Goal: Register for event/course: Sign up to attend an event or enroll in a course

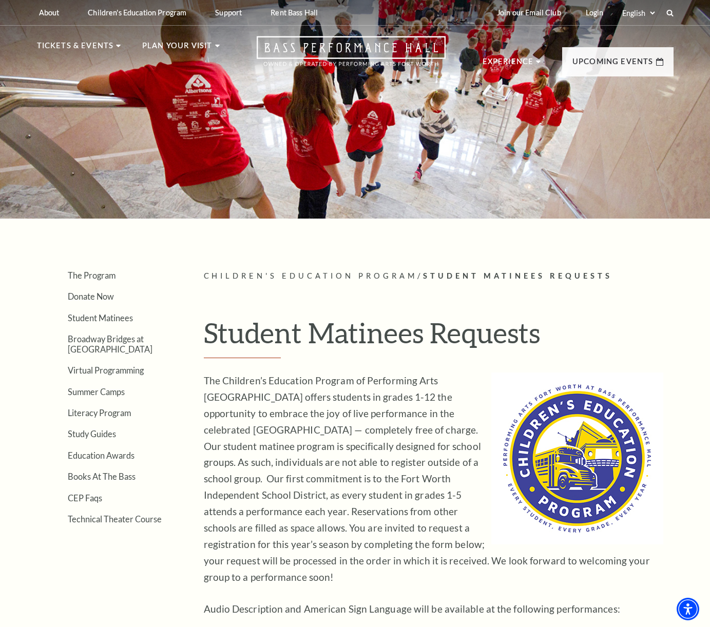
select select "Charter"
select select "311757"
select select "[GEOGRAPHIC_DATA]"
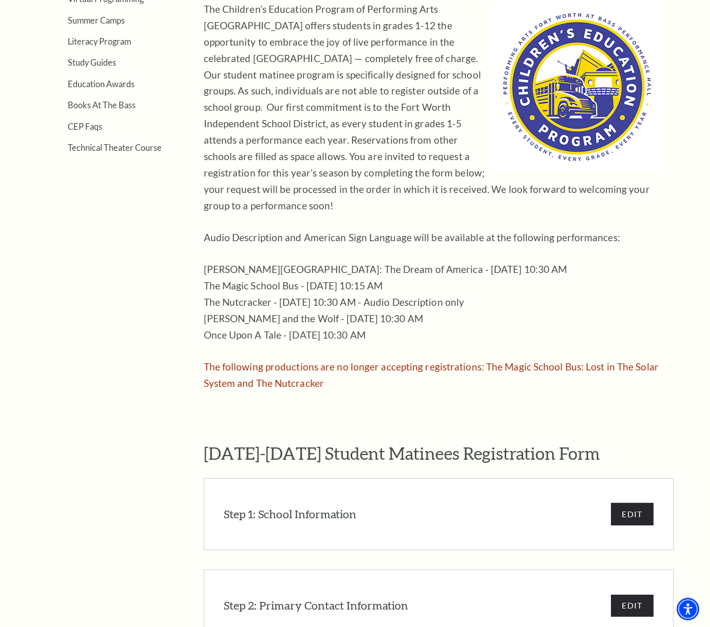
scroll to position [424, 0]
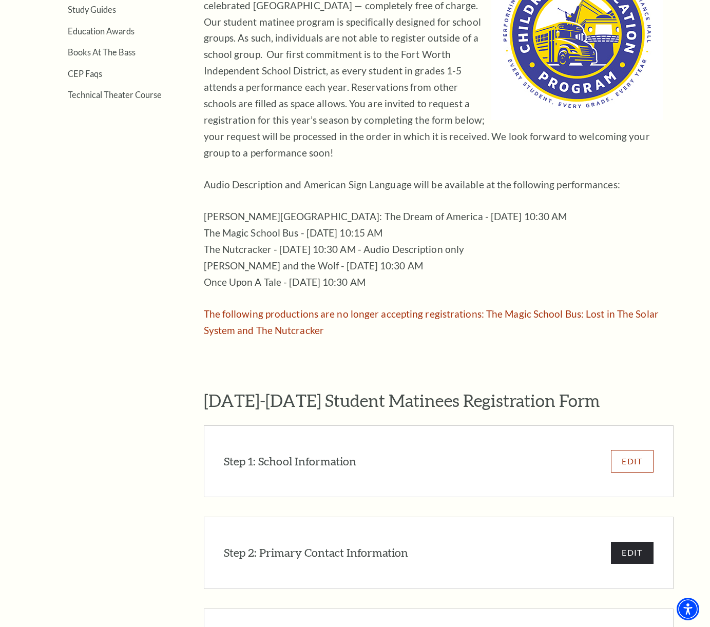
click at [630, 450] on button "EDIT" at bounding box center [632, 461] width 42 height 22
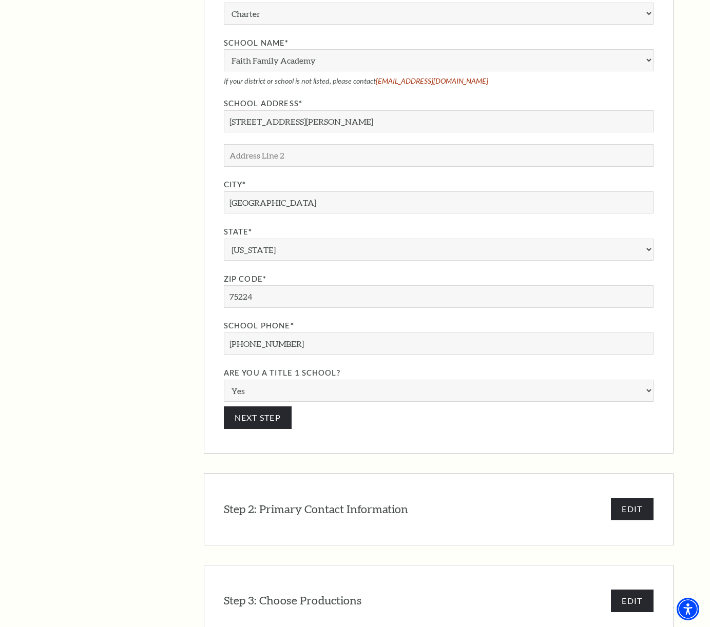
scroll to position [929, 0]
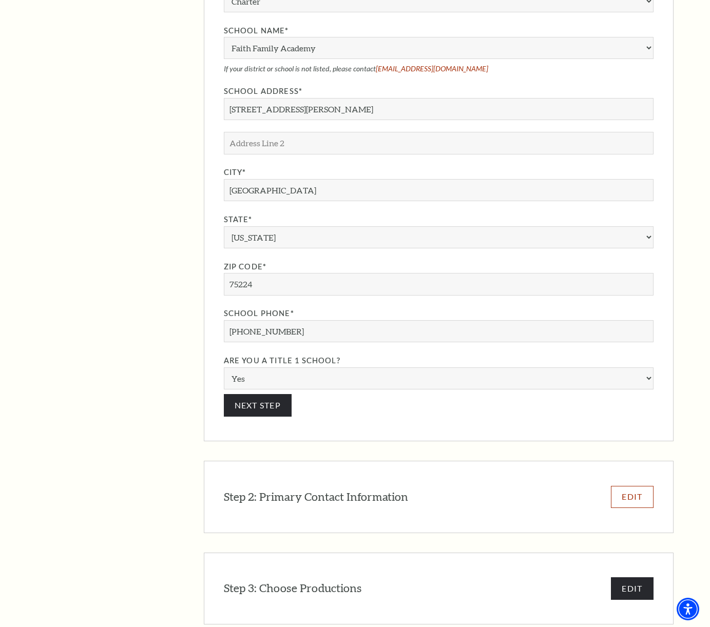
click at [635, 486] on button "EDIT" at bounding box center [632, 497] width 42 height 22
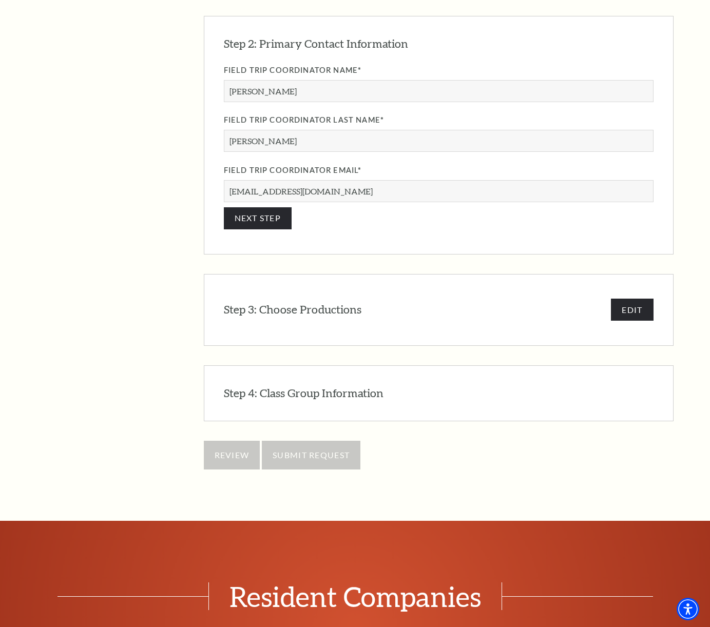
scroll to position [917, 0]
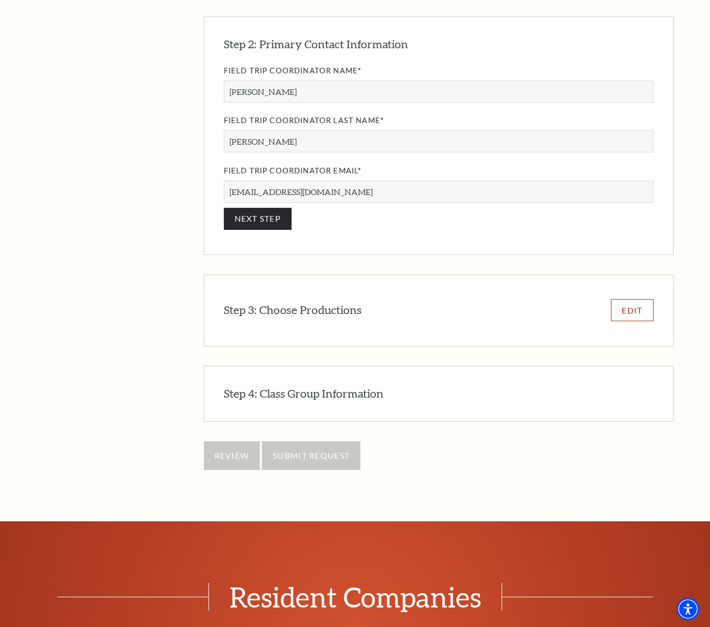
click at [631, 299] on button "EDIT" at bounding box center [632, 310] width 42 height 22
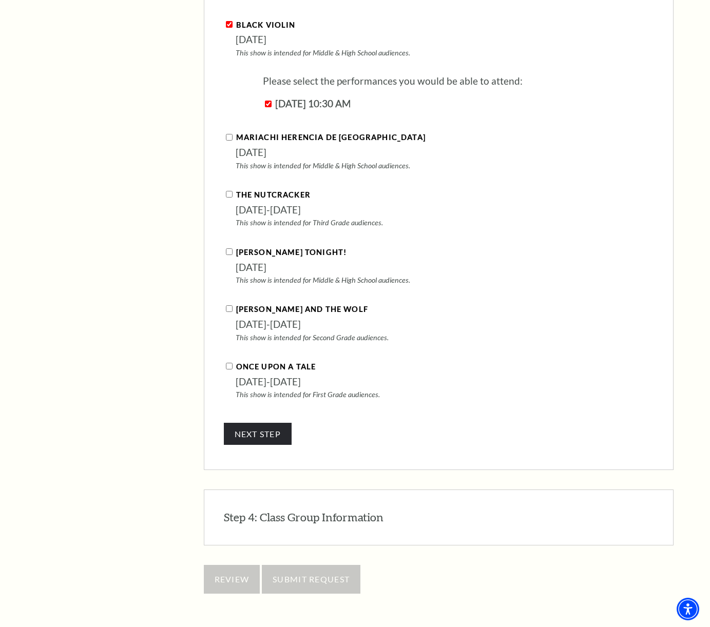
scroll to position [1201, 0]
click at [255, 422] on button "NEXT STEP" at bounding box center [258, 433] width 68 height 22
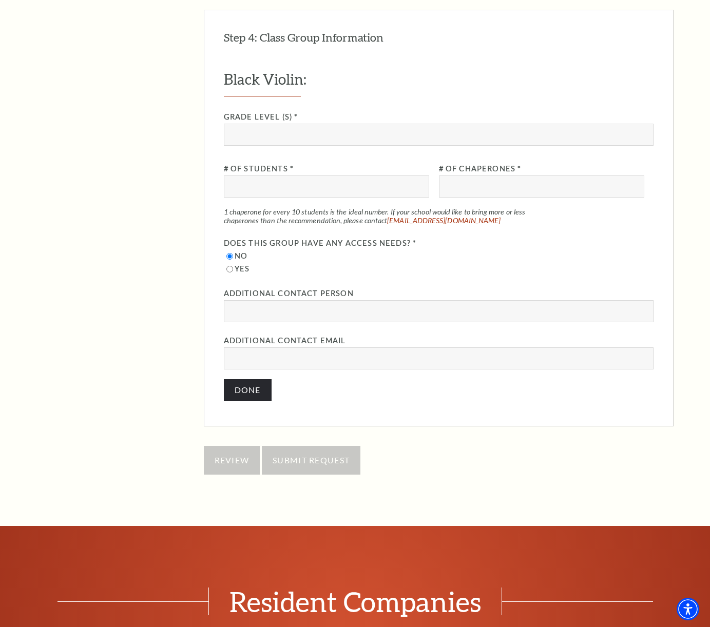
scroll to position [1084, 0]
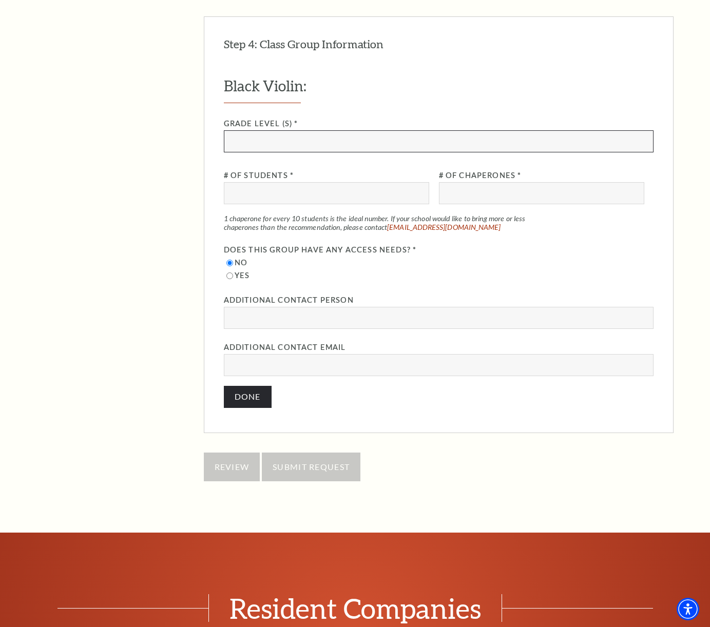
click at [271, 130] on input "Grade Level (s) *" at bounding box center [438, 141] width 429 height 22
type input "6th-9th Grade"
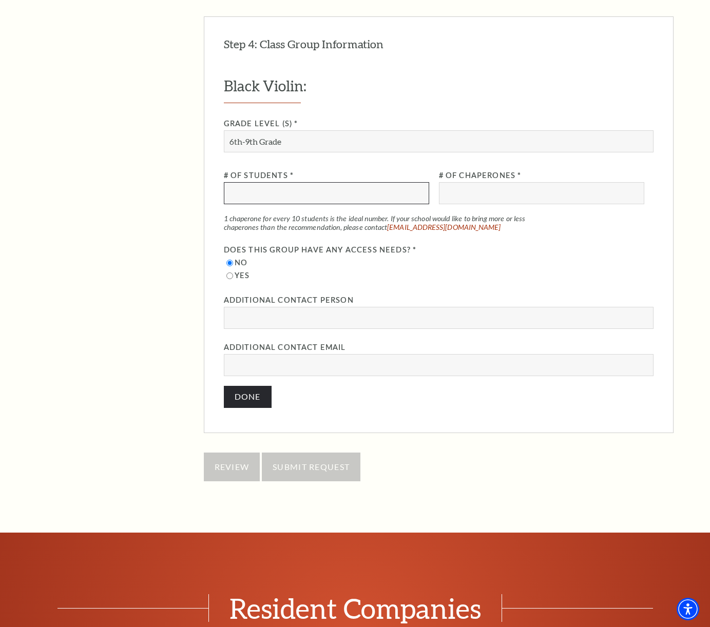
click at [317, 182] on input "# of Students *" at bounding box center [326, 193] width 205 height 22
type input "40"
click at [556, 182] on input "# of Chaperones *" at bounding box center [541, 193] width 205 height 22
type input "5"
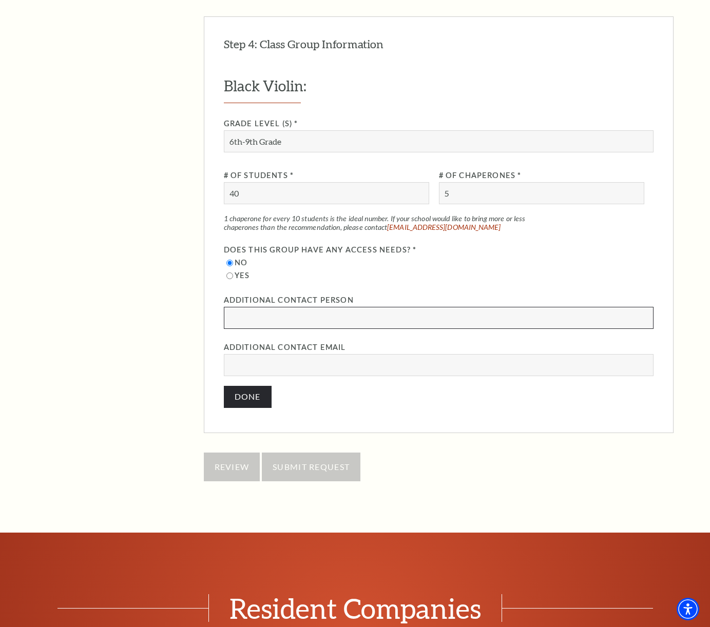
click at [329, 307] on input "Additional Contact Person" at bounding box center [438, 318] width 429 height 22
click at [413, 277] on div "Black Violin: Grade Level (s) * 6th-9th Grade # of Students * 40 # of Chaperone…" at bounding box center [438, 226] width 429 height 299
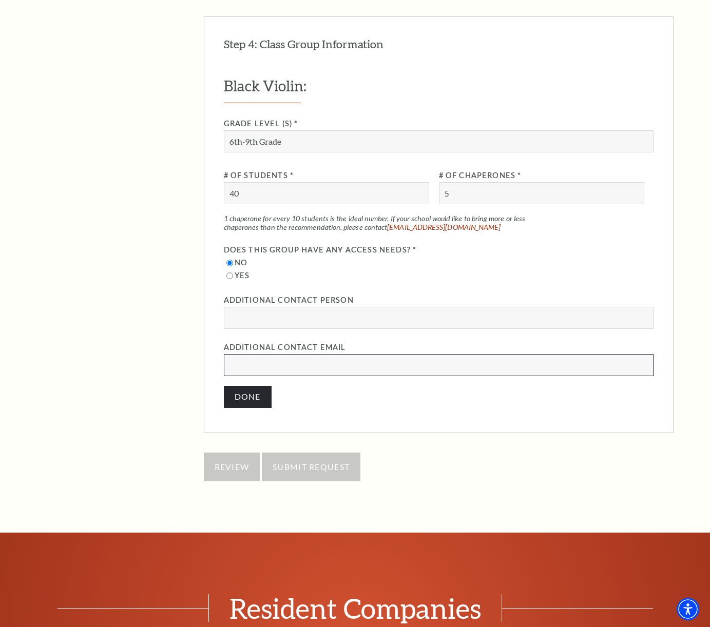
click at [252, 354] on input "Additional Contact Email" at bounding box center [438, 365] width 429 height 22
type input "[EMAIL_ADDRESS][DOMAIN_NAME]"
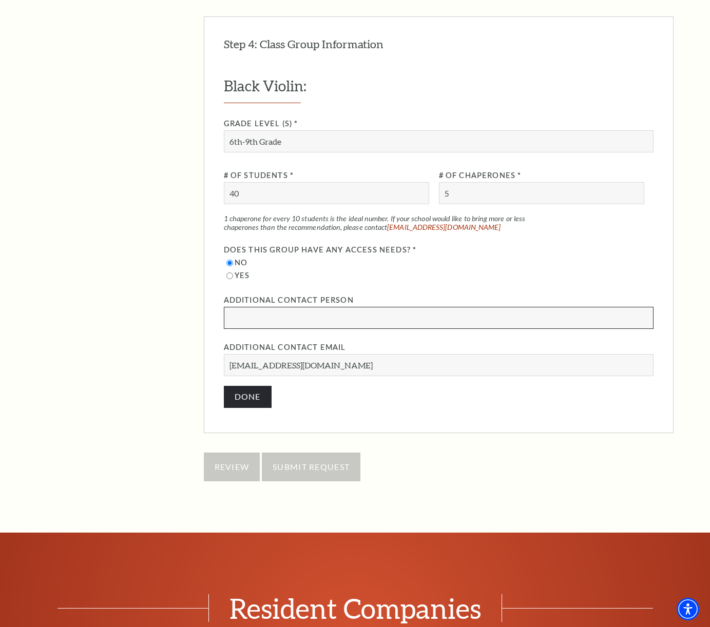
click at [256, 307] on input "Additional Contact Person" at bounding box center [438, 318] width 429 height 22
type input "[PERSON_NAME]"
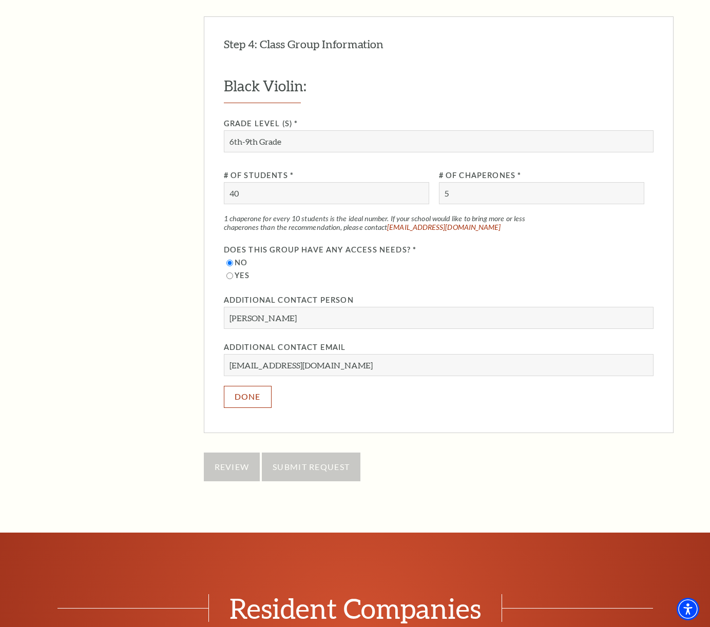
click at [243, 386] on button "Done" at bounding box center [248, 397] width 48 height 22
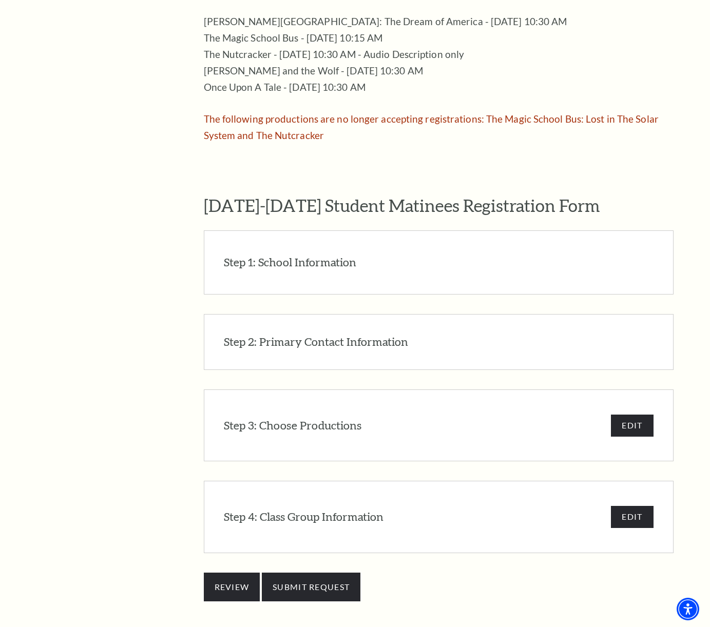
scroll to position [621, 0]
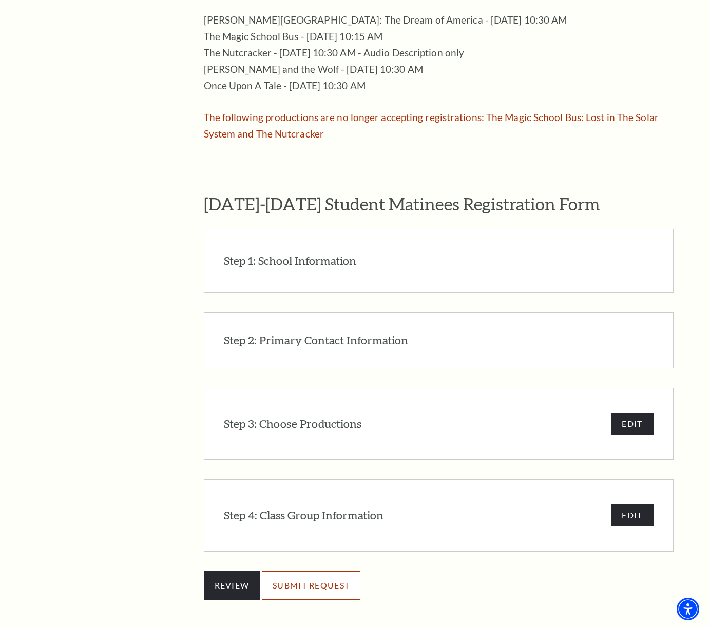
click at [322, 571] on input "SUBMIT REQUEST" at bounding box center [311, 585] width 99 height 29
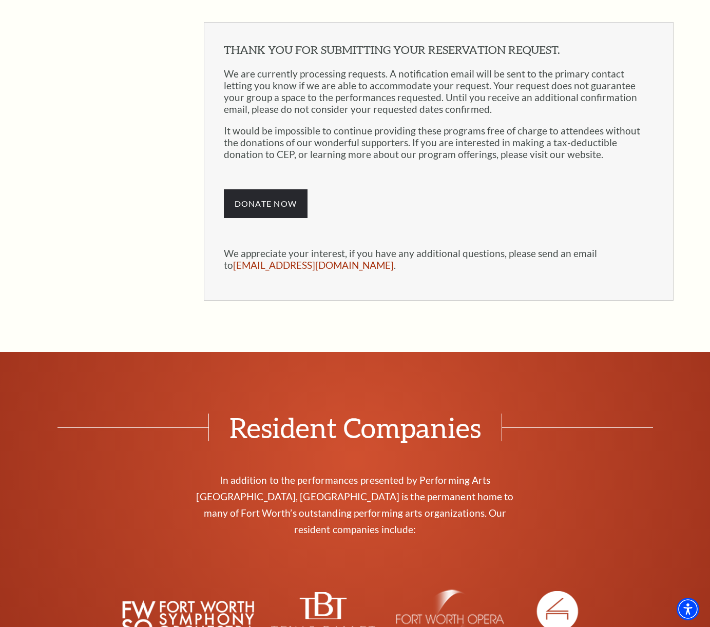
scroll to position [798, 0]
